Goal: Task Accomplishment & Management: Manage account settings

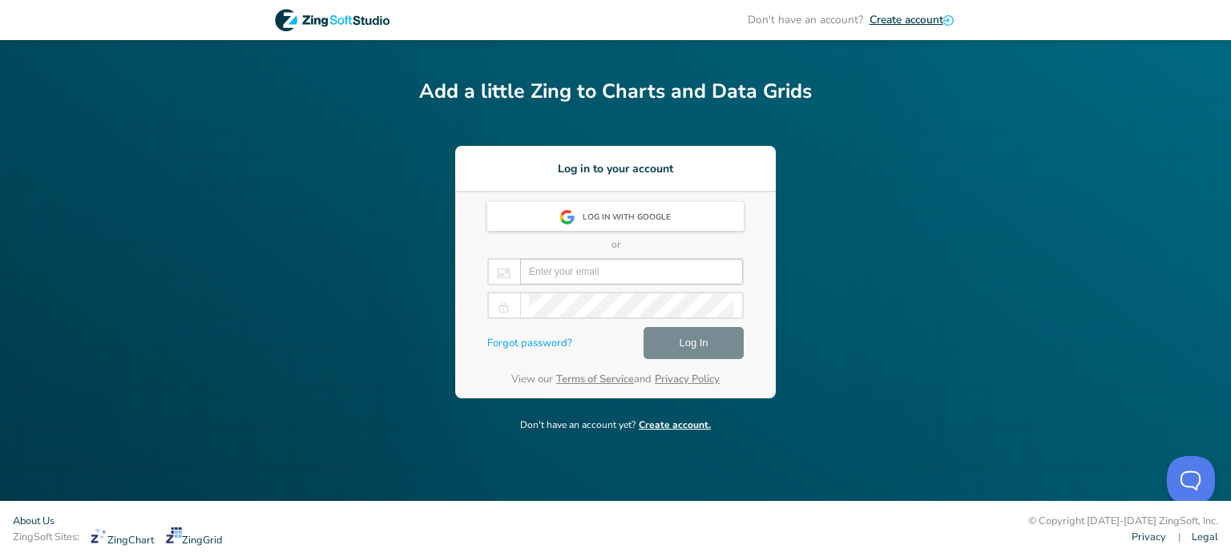
click at [583, 273] on input "email" at bounding box center [631, 272] width 205 height 24
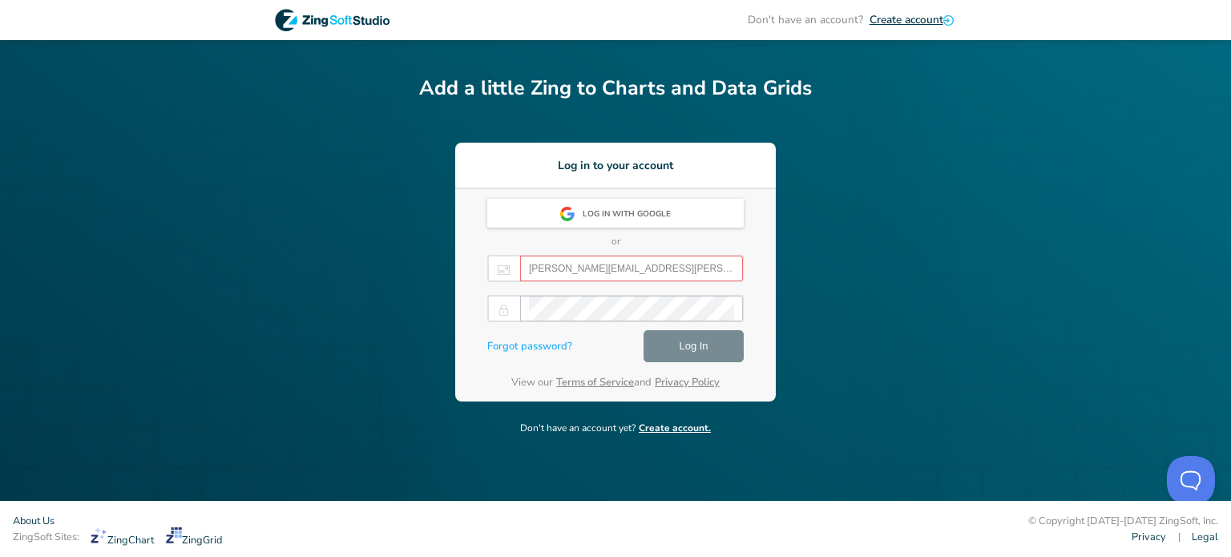
type input "[PERSON_NAME][EMAIL_ADDRESS][PERSON_NAME][DOMAIN_NAME]"
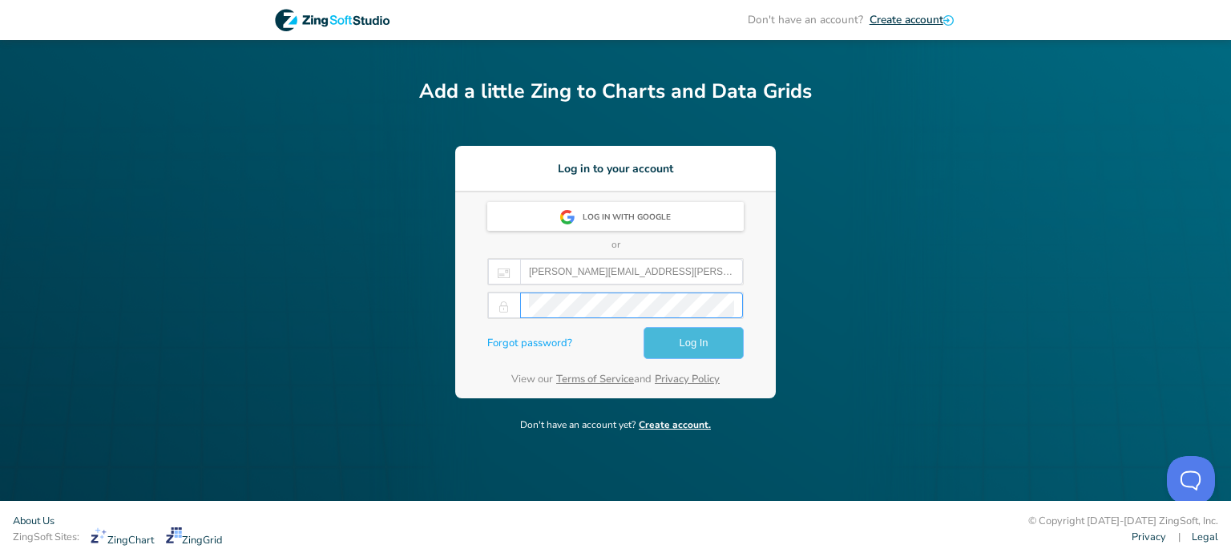
click at [687, 343] on span "Log In" at bounding box center [693, 342] width 29 height 19
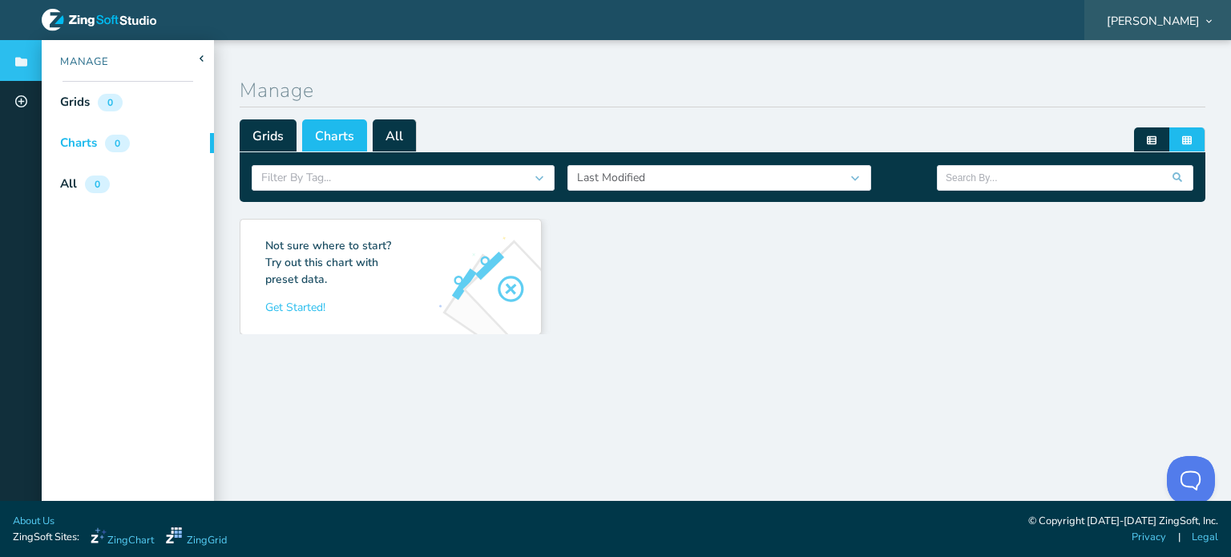
click at [1152, 18] on span "Valérie Turcotte" at bounding box center [1153, 20] width 93 height 11
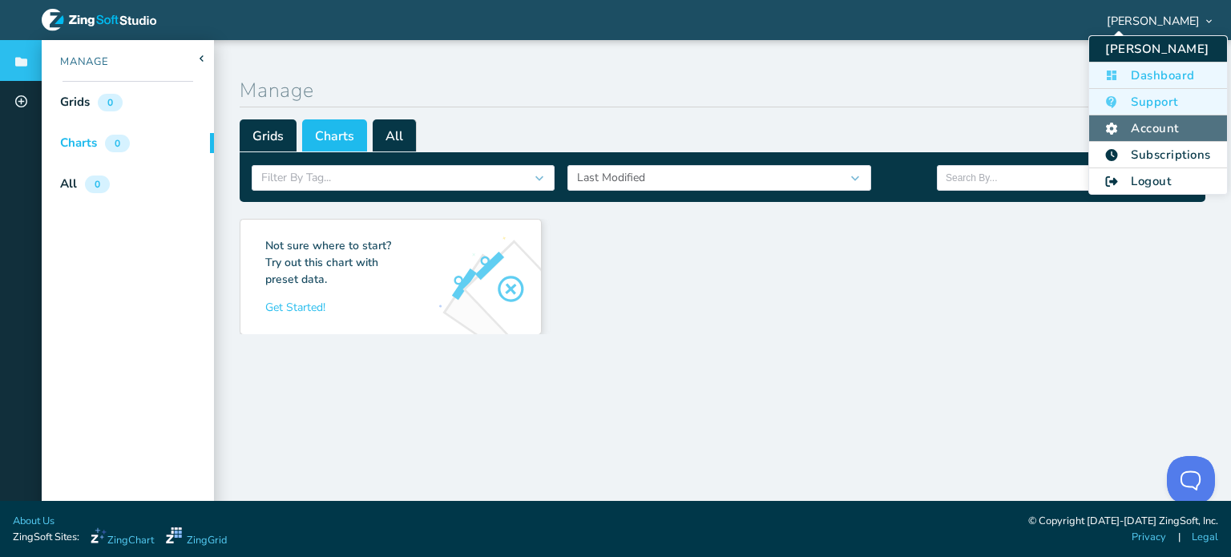
click at [1167, 124] on li "Account" at bounding box center [1157, 128] width 137 height 26
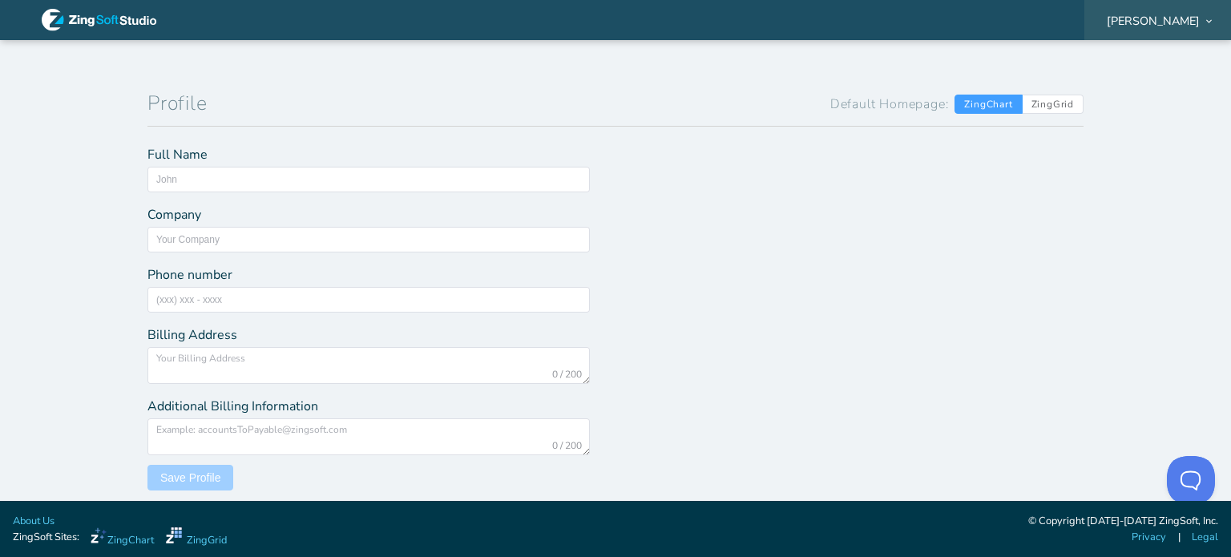
type input "Valérie Turcotte"
type input "Secrétariat du Conseil du trésor"
type input "(418) 643 - 0875"
type textarea "875, Grande Allée Est, secteur 700 Québec (Québec) G1R 5R8"
type textarea "[PERSON_NAME][EMAIL_ADDRESS][PERSON_NAME][DOMAIN_NAME]"
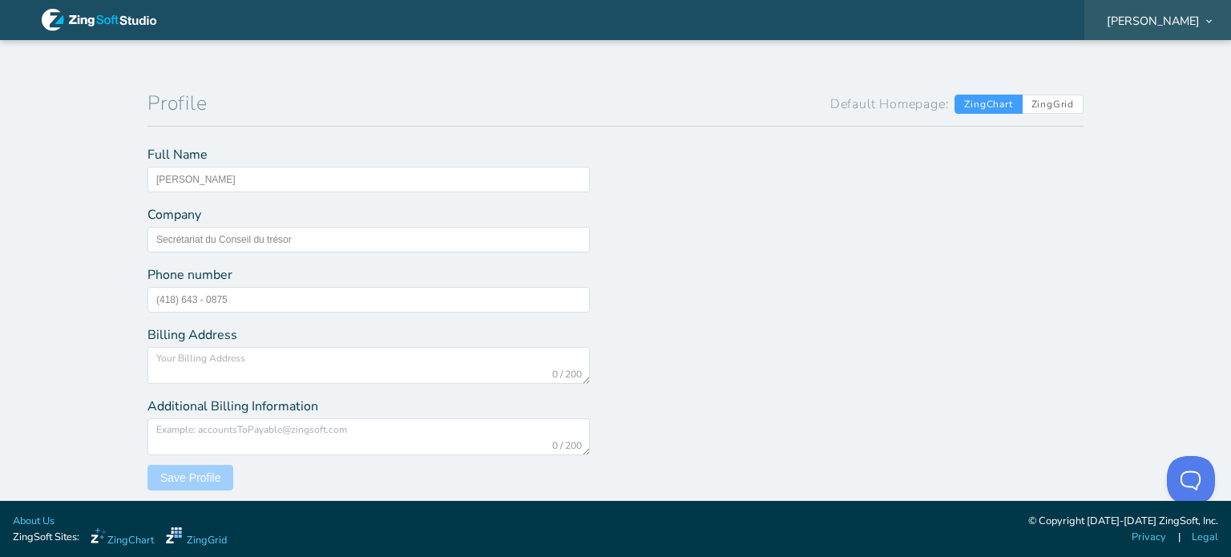
type input "[PERSON_NAME][EMAIL_ADDRESS][PERSON_NAME][DOMAIN_NAME]"
click at [1167, 22] on span "Valérie Turcotte" at bounding box center [1153, 20] width 93 height 11
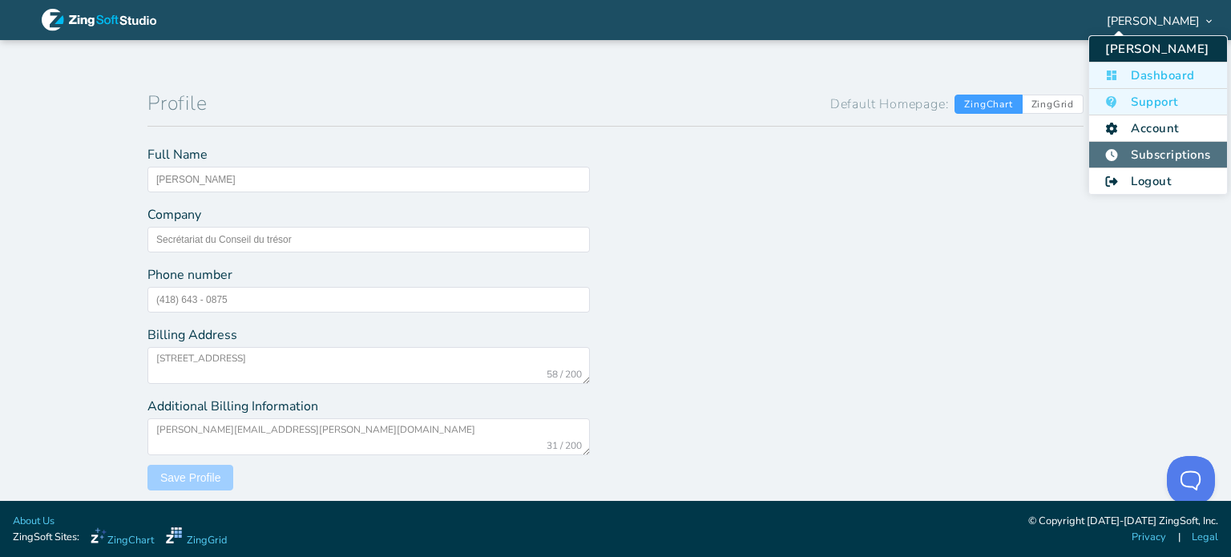
click at [1171, 153] on li "Subscriptions" at bounding box center [1157, 155] width 137 height 26
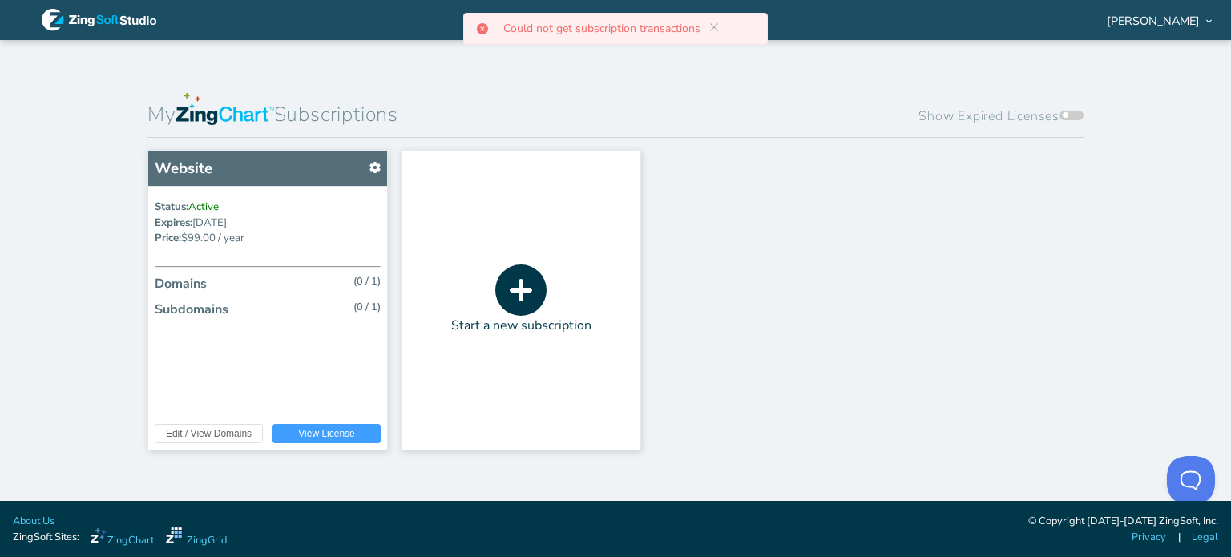
click at [651, 31] on p "Could not get subscription transactions" at bounding box center [608, 28] width 210 height 11
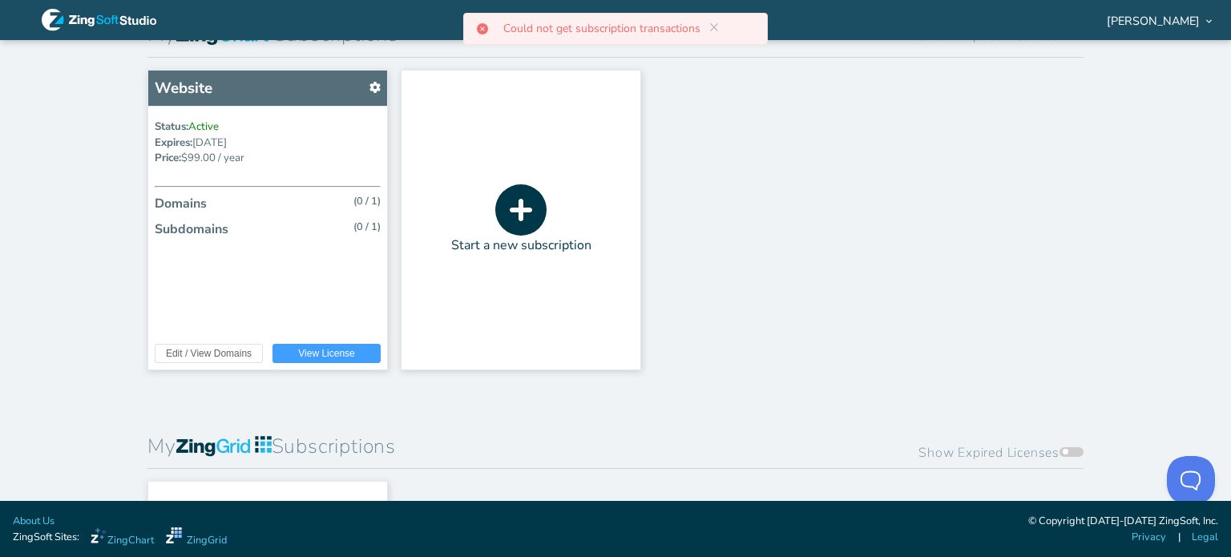
scroll to position [401, 0]
